Goal: Information Seeking & Learning: Learn about a topic

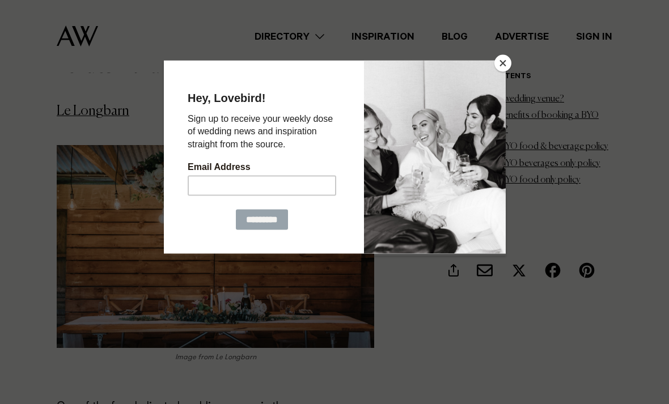
click at [495, 70] on button "Close" at bounding box center [503, 63] width 17 height 17
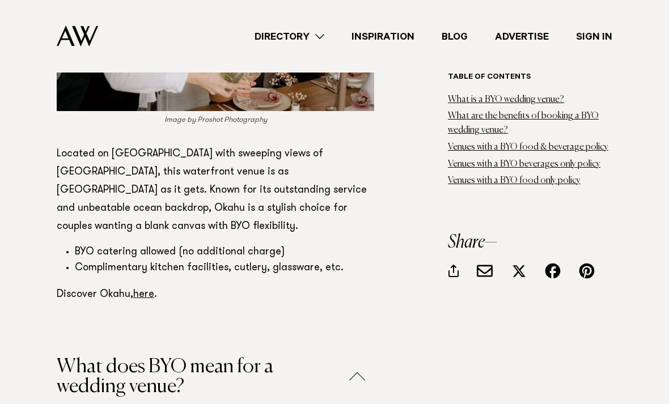
scroll to position [6404, 0]
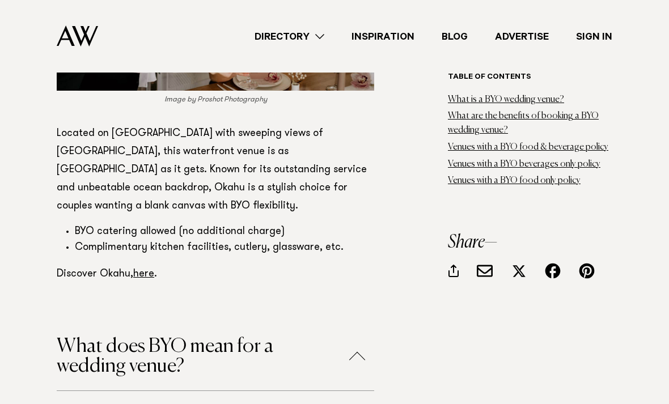
click at [71, 337] on button "What does BYO mean for a wedding venue?" at bounding box center [216, 357] width 318 height 40
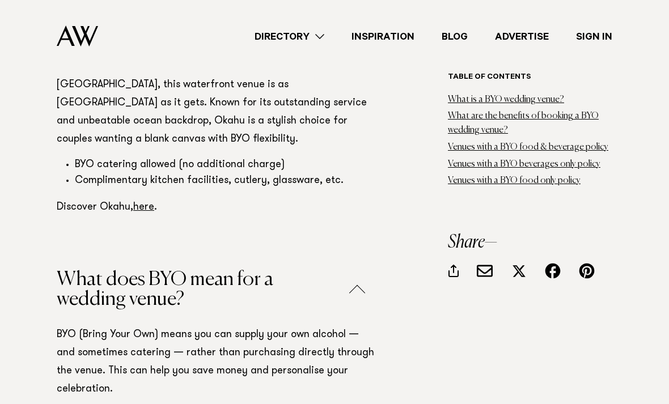
scroll to position [6477, 0]
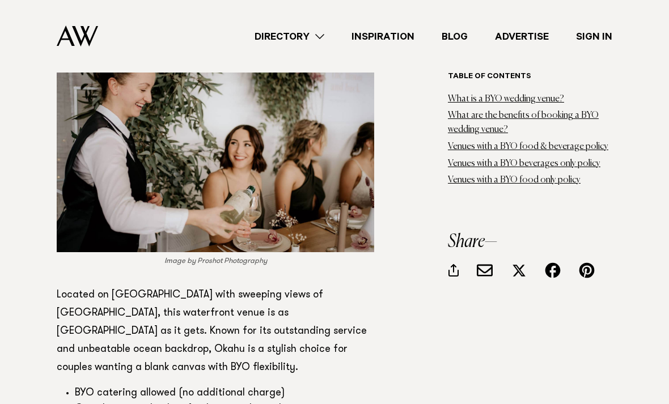
scroll to position [6238, 0]
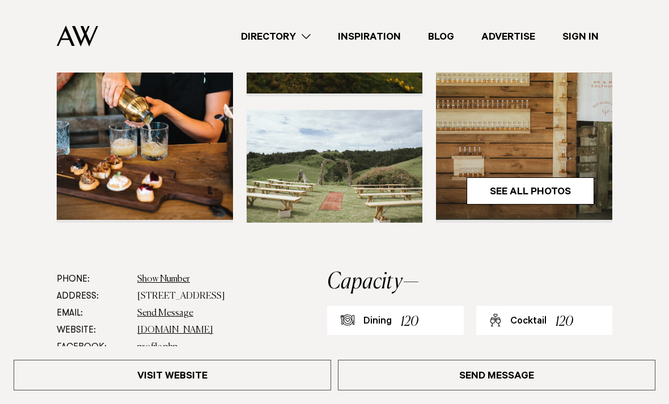
scroll to position [331, 0]
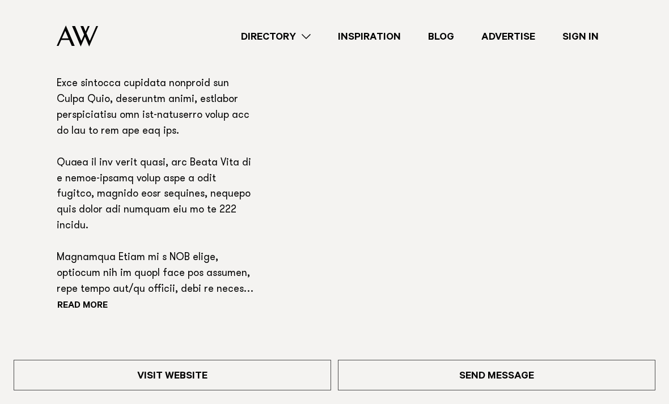
scroll to position [814, 0]
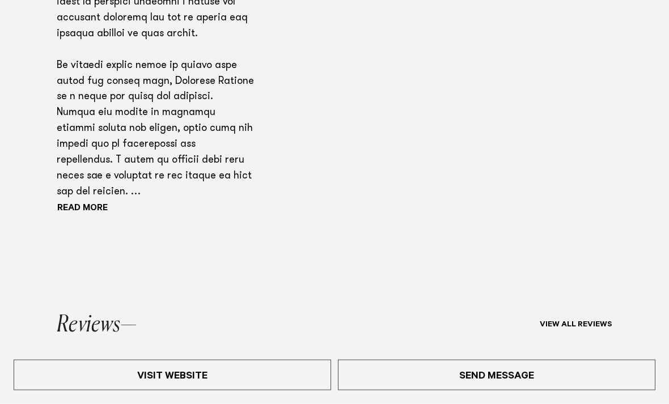
scroll to position [921, 0]
click at [66, 218] on button "Read more" at bounding box center [108, 209] width 102 height 17
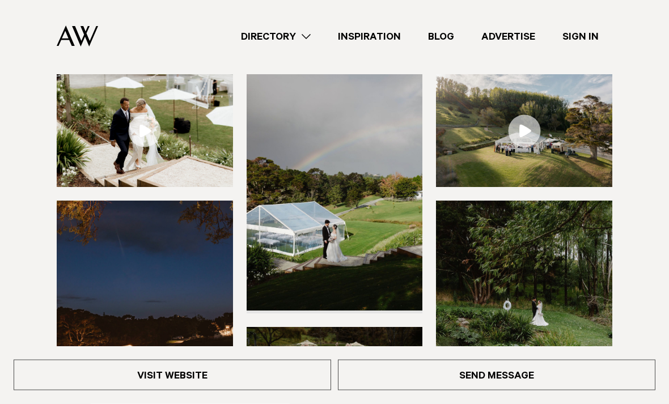
scroll to position [157, 0]
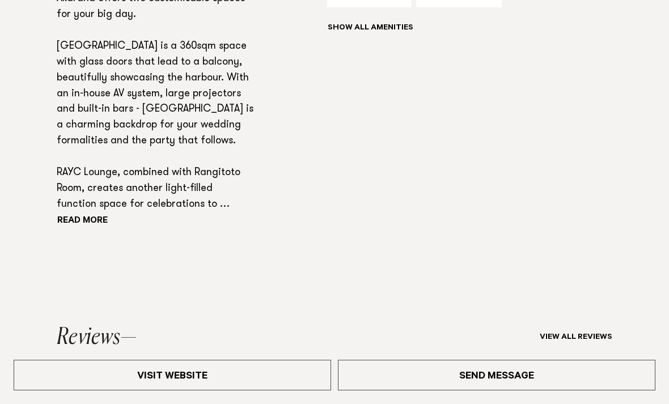
scroll to position [864, 0]
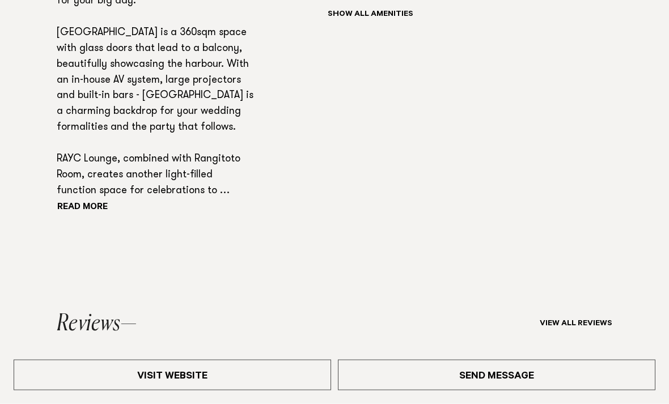
click at [83, 217] on button "Read more" at bounding box center [108, 208] width 102 height 17
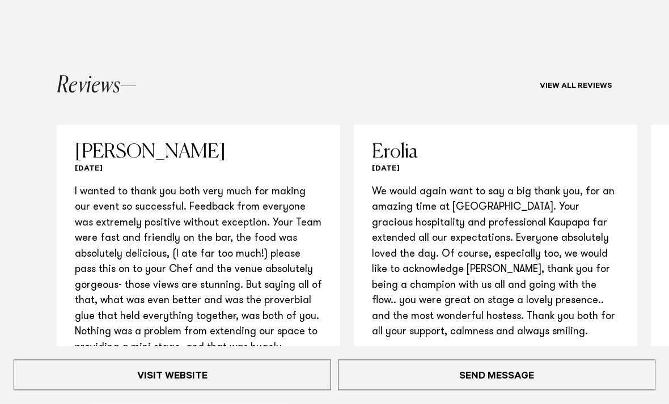
scroll to position [1278, 0]
